Goal: Task Accomplishment & Management: Manage account settings

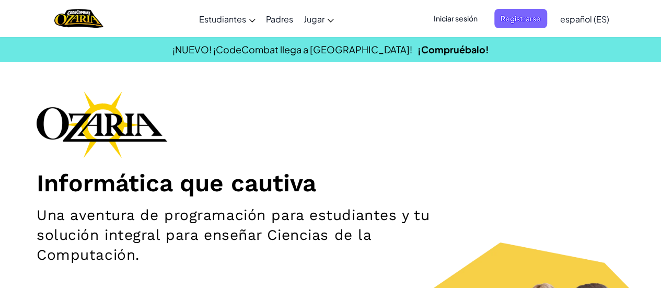
click at [465, 26] on span "Iniciar sesión" at bounding box center [455, 18] width 56 height 19
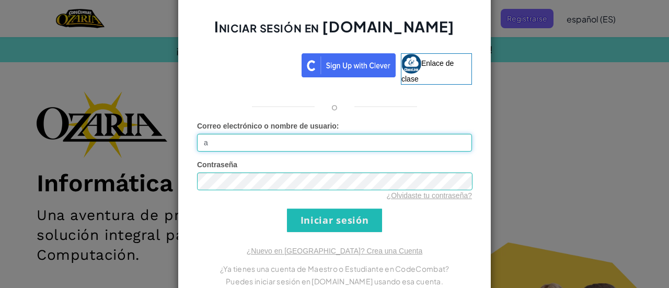
click at [229, 137] on input "a" at bounding box center [334, 143] width 275 height 18
type input "[EMAIL_ADDRESS][DOMAIN_NAME]"
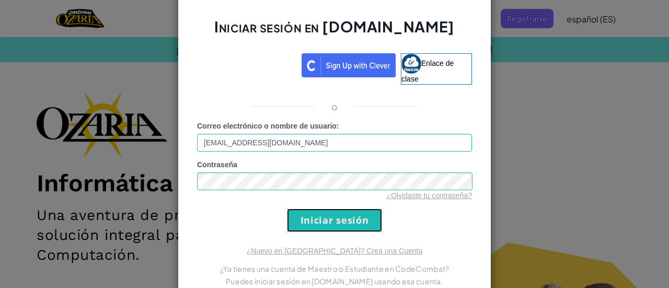
click at [303, 219] on input "Iniciar sesión" at bounding box center [334, 221] width 95 height 24
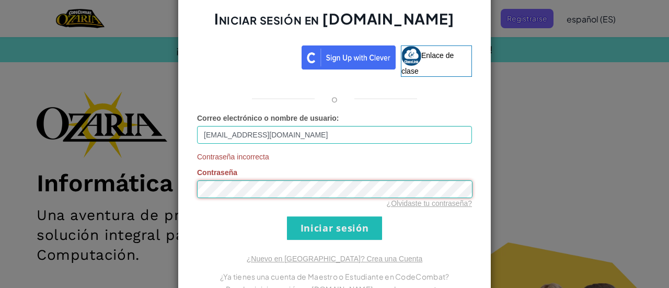
click at [287, 216] on input "Iniciar sesión" at bounding box center [334, 228] width 95 height 24
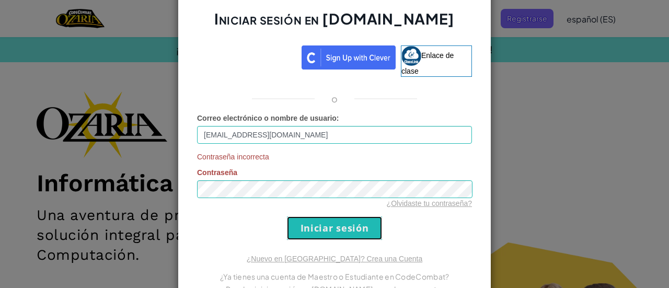
click at [290, 230] on input "Iniciar sesión" at bounding box center [334, 228] width 95 height 24
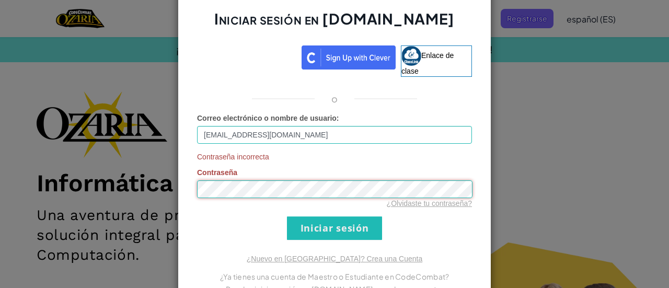
click at [287, 216] on input "Iniciar sesión" at bounding box center [334, 228] width 95 height 24
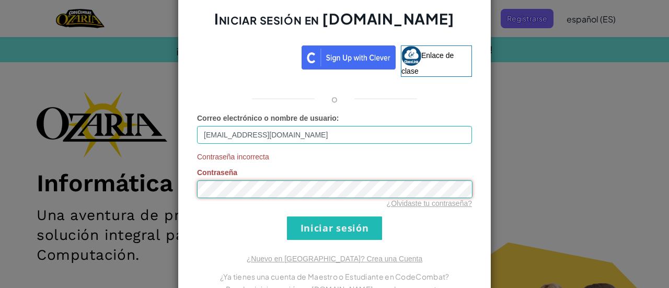
click at [287, 216] on input "Iniciar sesión" at bounding box center [334, 228] width 95 height 24
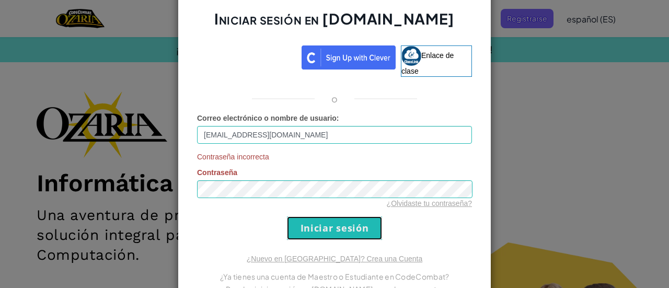
click at [314, 226] on input "Iniciar sesión" at bounding box center [334, 228] width 95 height 24
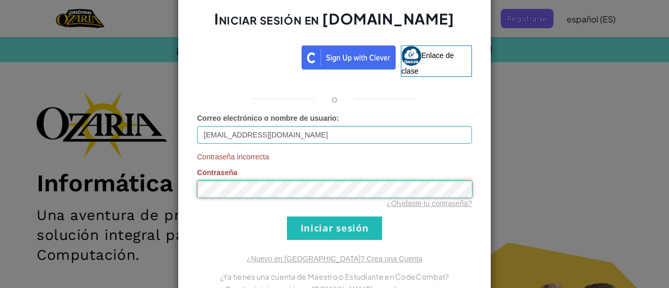
click at [287, 216] on input "Iniciar sesión" at bounding box center [334, 228] width 95 height 24
